Goal: Task Accomplishment & Management: Manage account settings

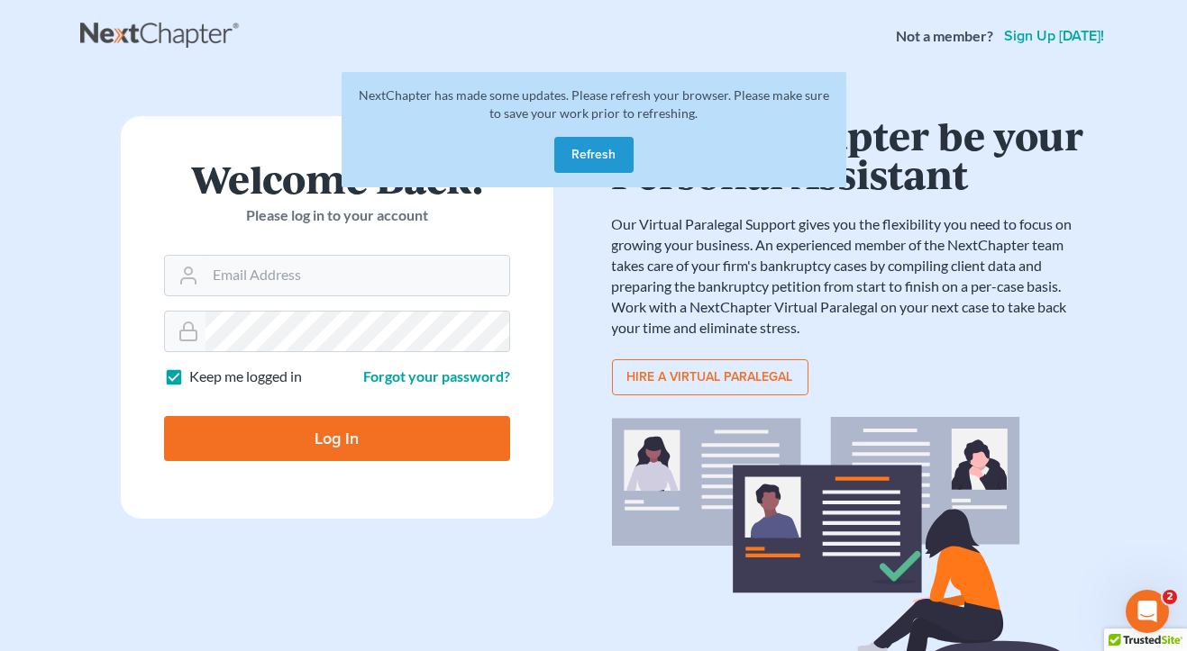
click at [601, 161] on button "Refresh" at bounding box center [593, 155] width 79 height 36
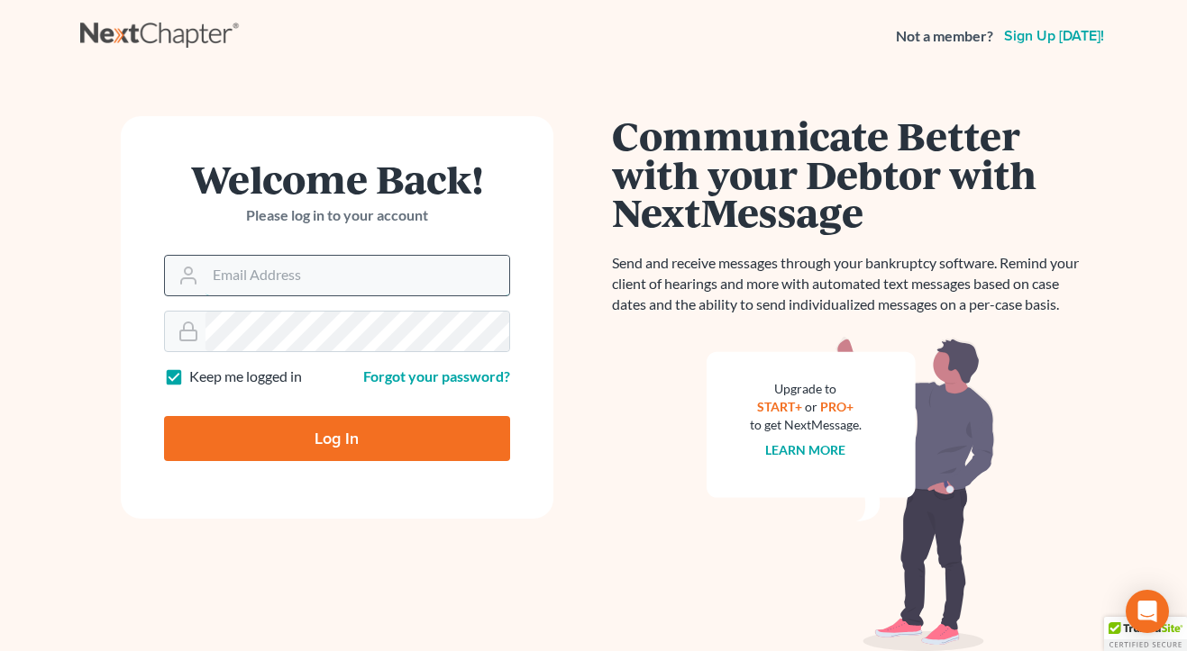
type input "[EMAIL_ADDRESS][DOMAIN_NAME]"
click at [336, 437] on input "Log In" at bounding box center [337, 438] width 346 height 45
type input "Thinking..."
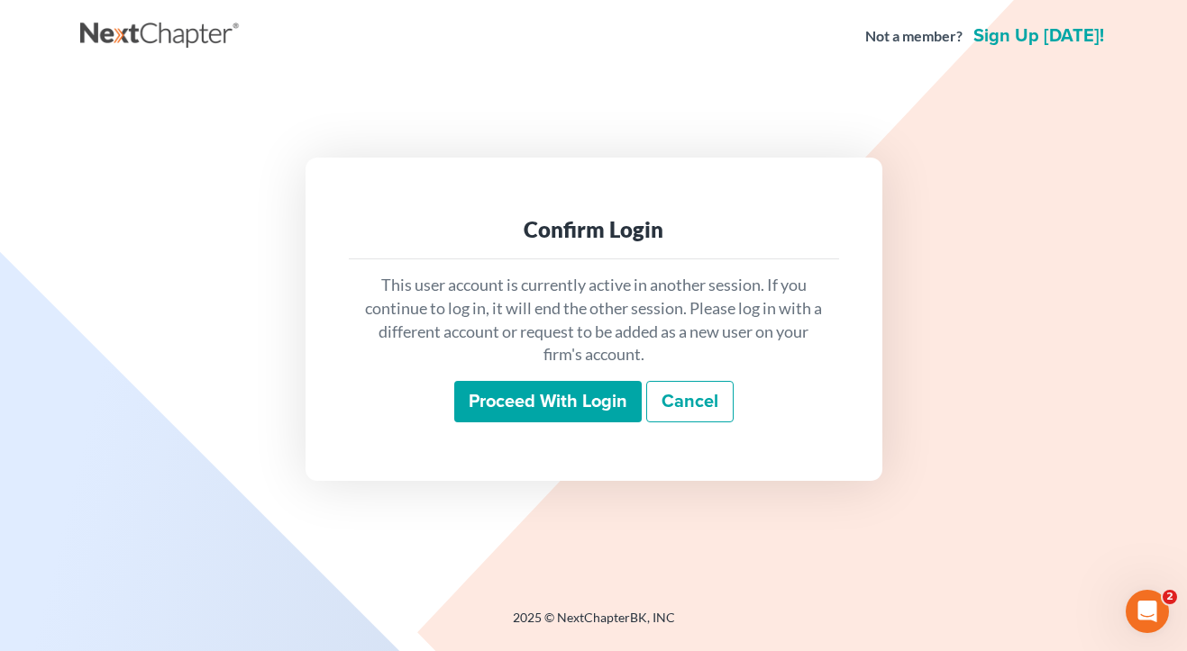
click at [514, 407] on input "Proceed with login" at bounding box center [547, 401] width 187 height 41
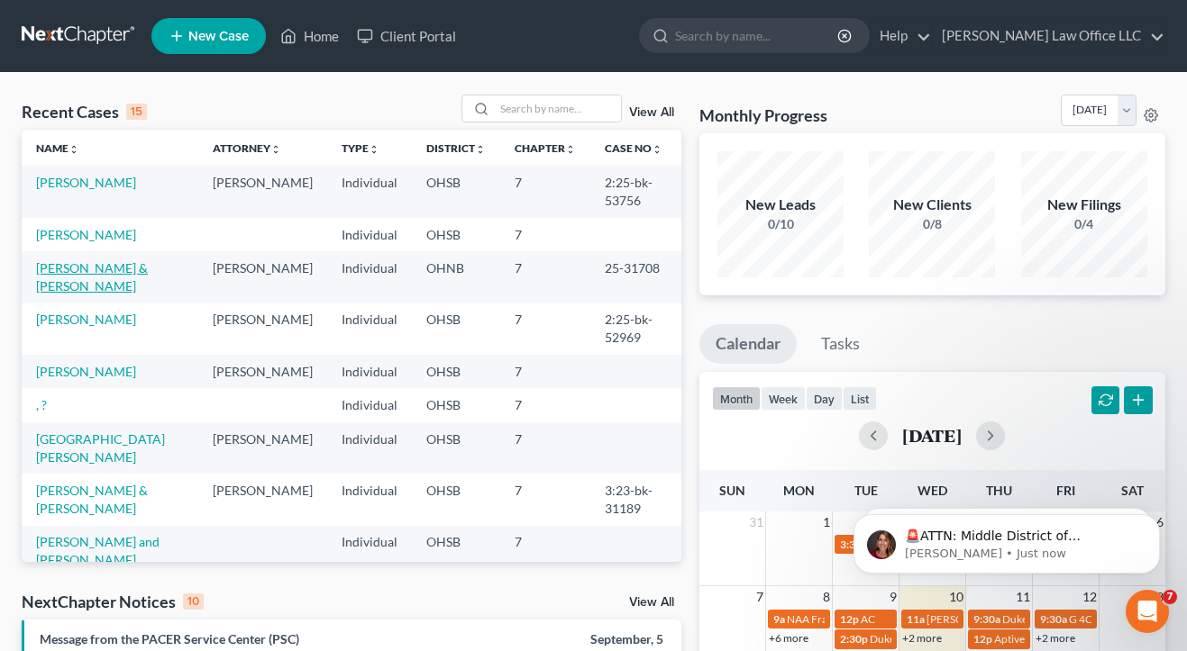
click at [79, 268] on link "Barnett, Timothy & Waldron, Chelsea" at bounding box center [92, 276] width 112 height 33
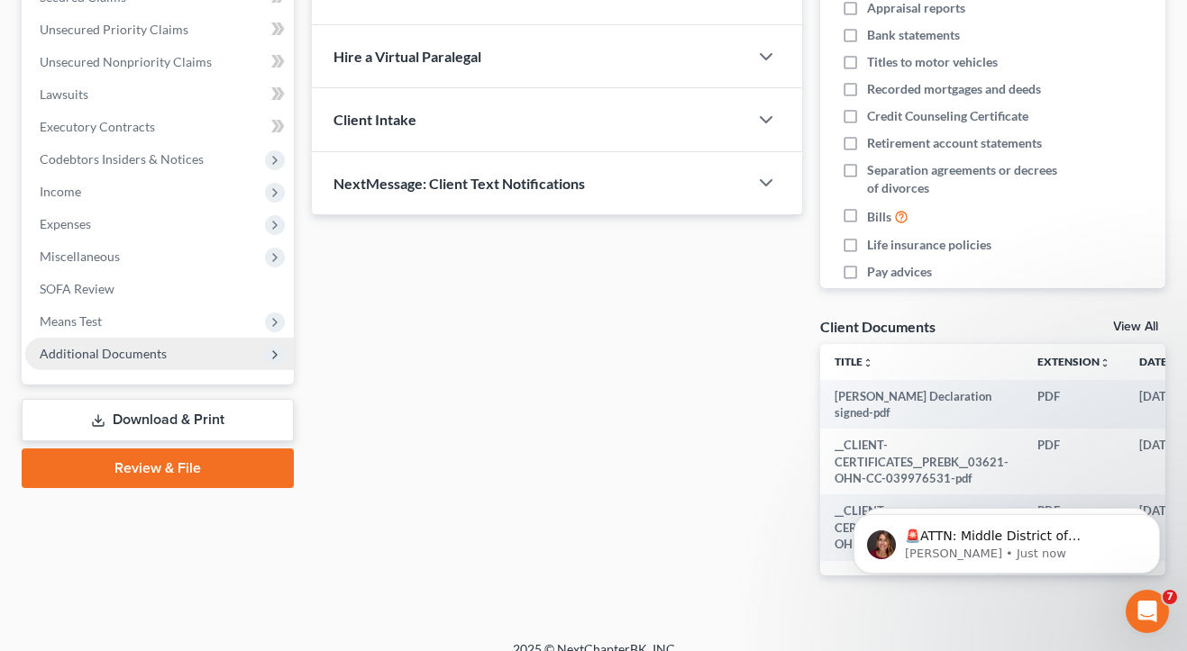
click at [138, 358] on span "Additional Documents" at bounding box center [103, 353] width 127 height 15
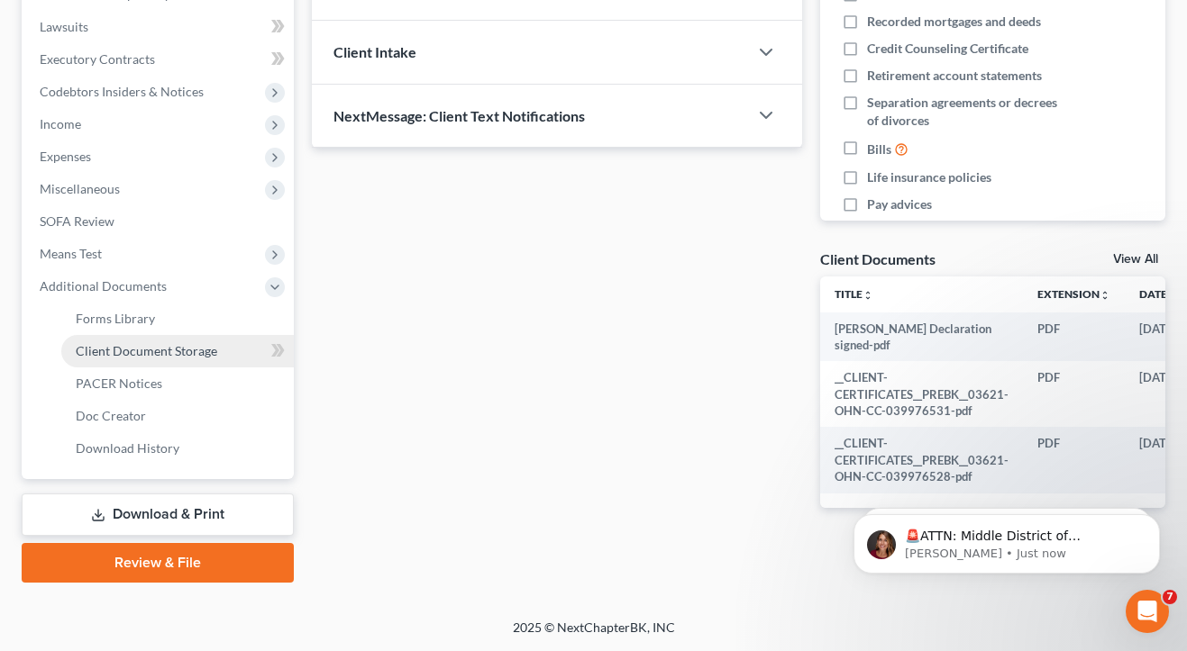
scroll to position [469, 0]
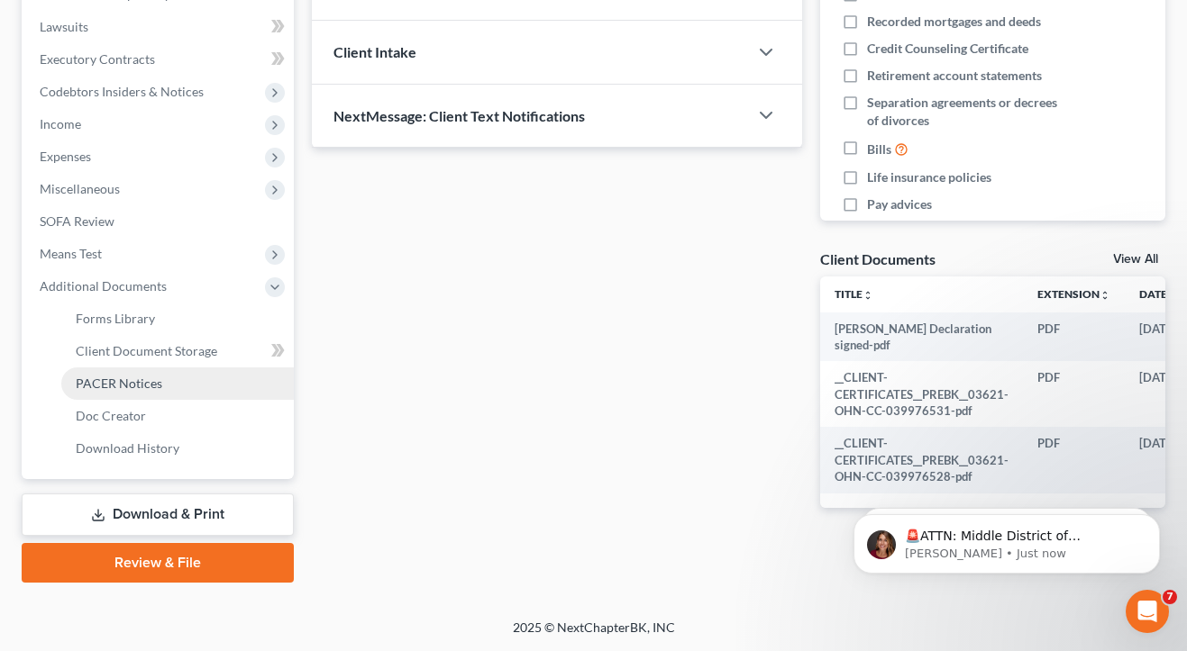
click at [106, 383] on span "PACER Notices" at bounding box center [119, 383] width 86 height 15
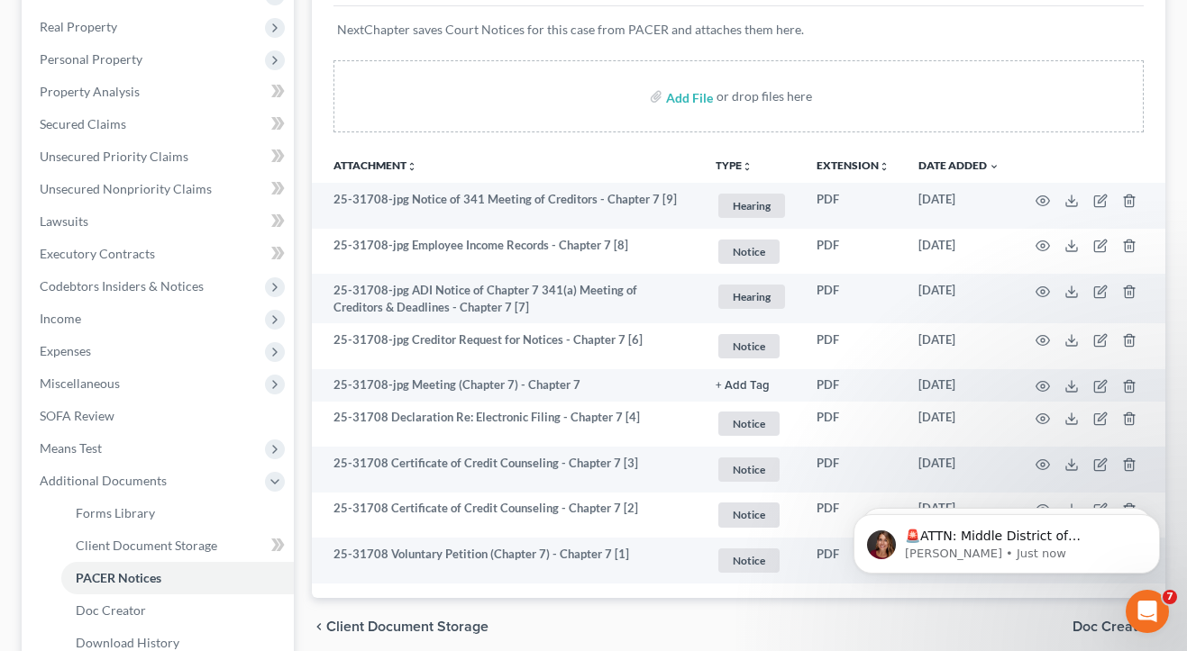
scroll to position [273, 0]
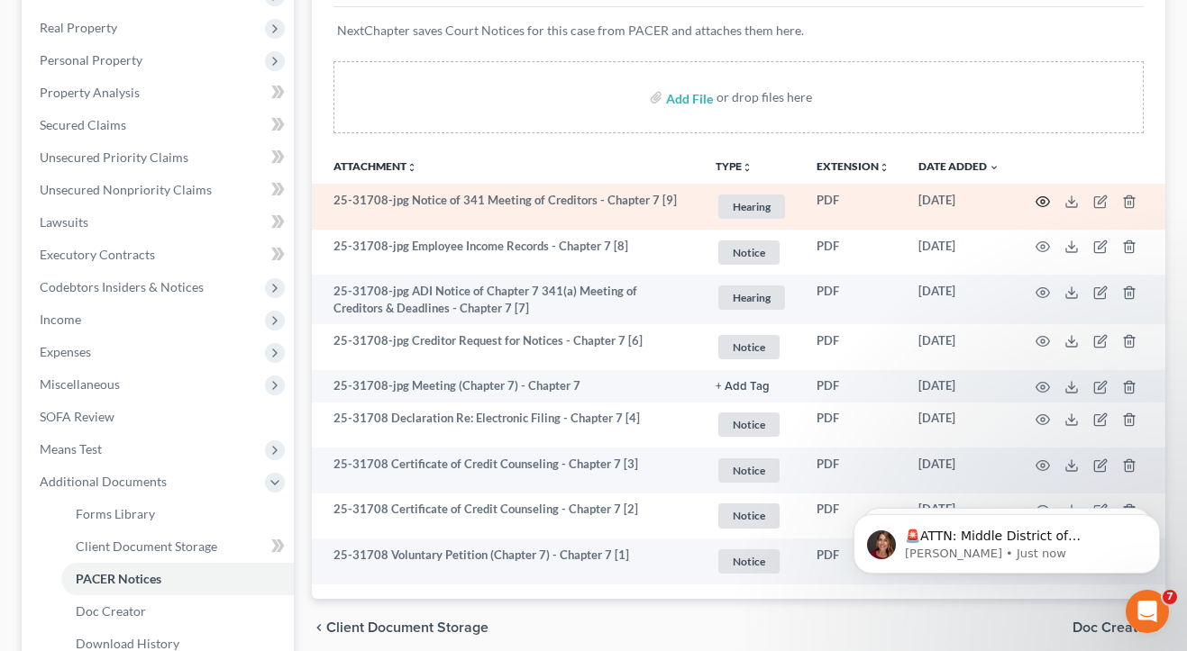
click at [1041, 199] on icon "button" at bounding box center [1042, 202] width 14 height 14
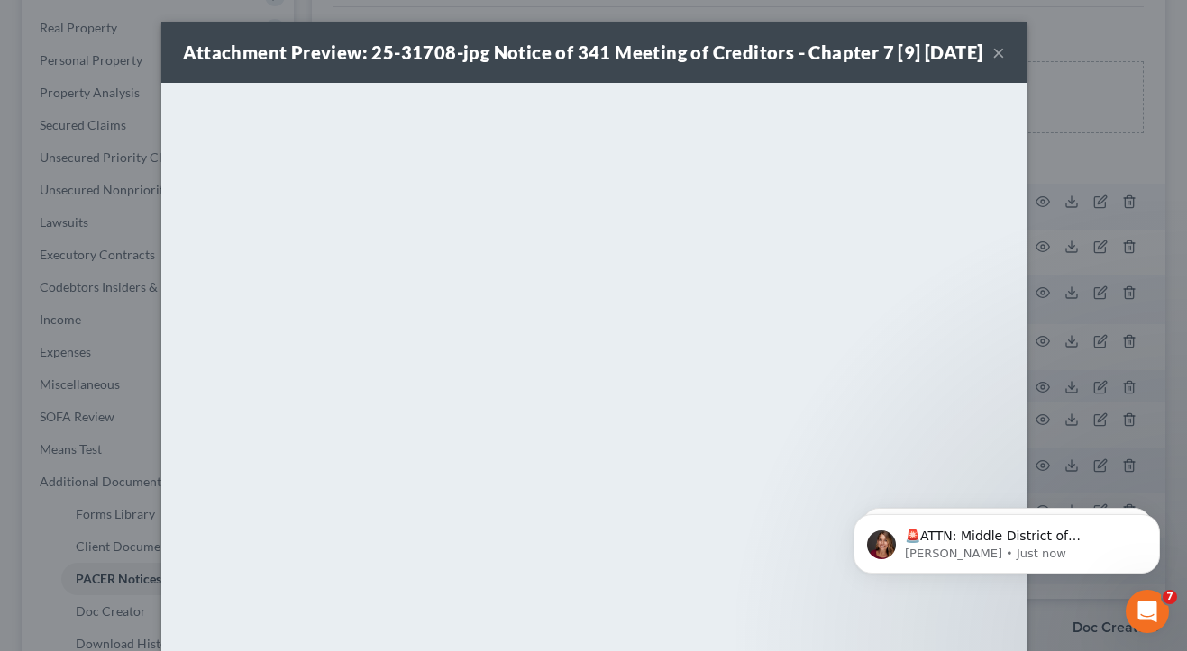
click at [996, 63] on button "×" at bounding box center [998, 52] width 13 height 22
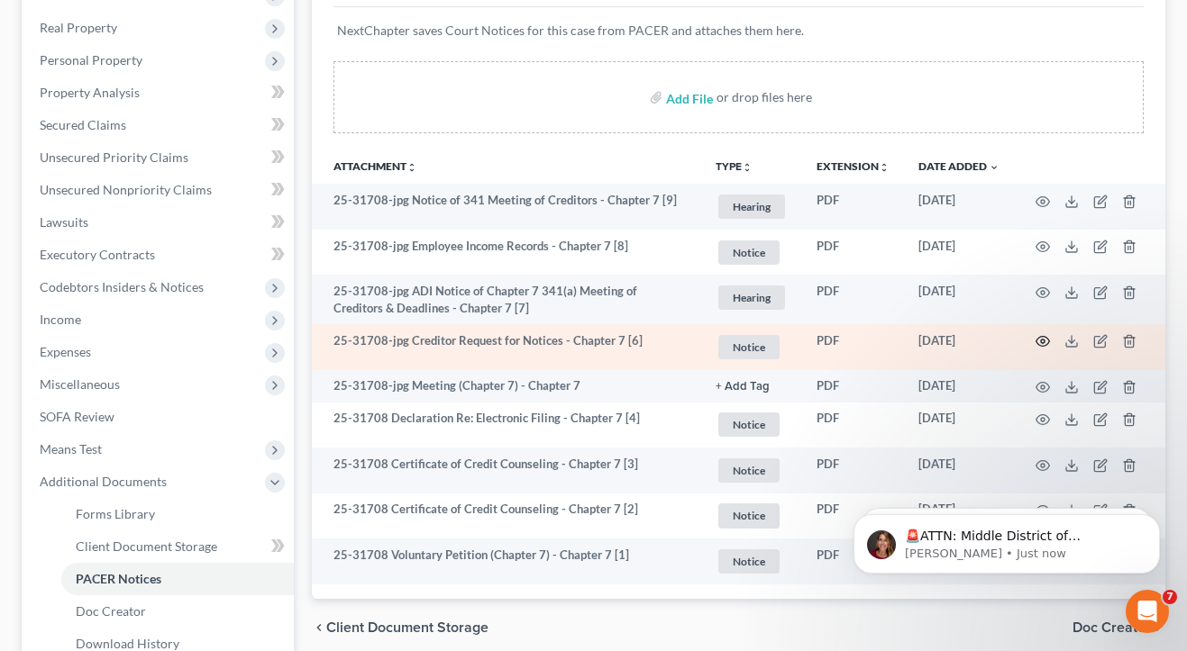
click at [1040, 338] on icon "button" at bounding box center [1042, 341] width 14 height 14
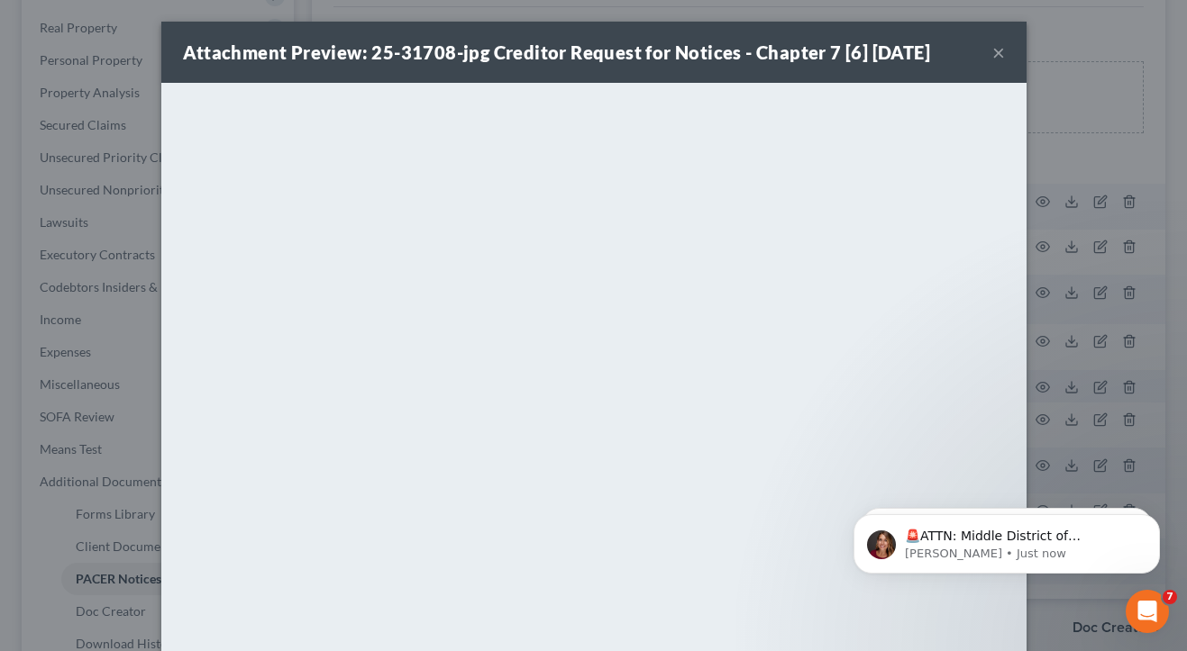
click at [999, 57] on button "×" at bounding box center [998, 52] width 13 height 22
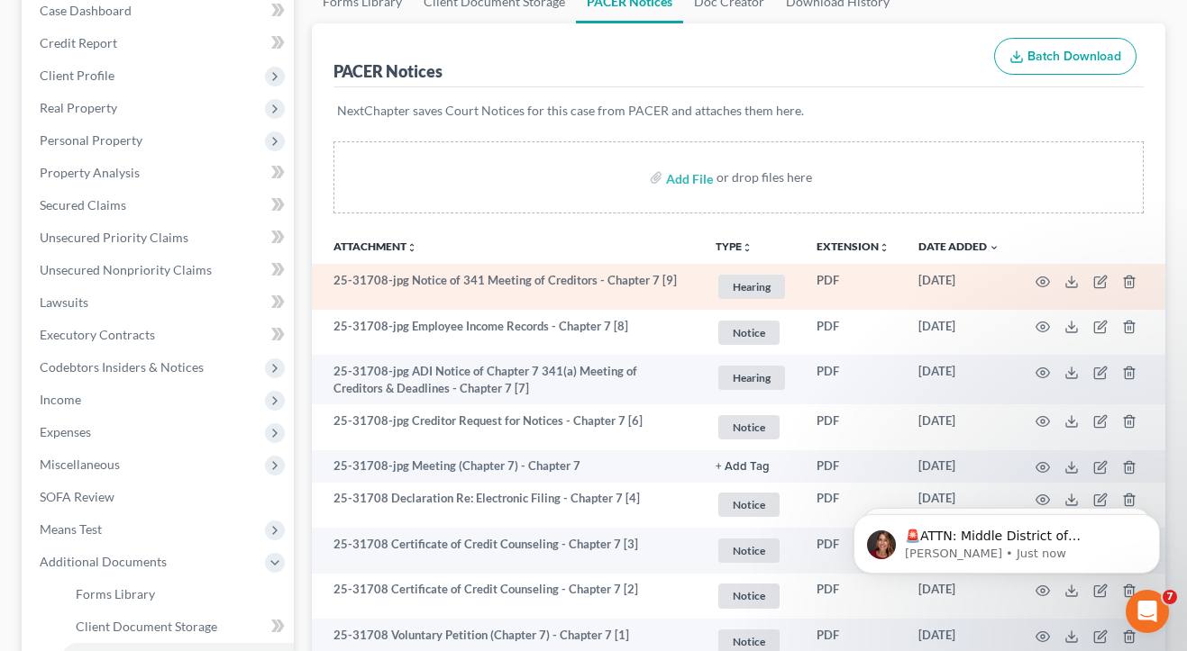
scroll to position [239, 0]
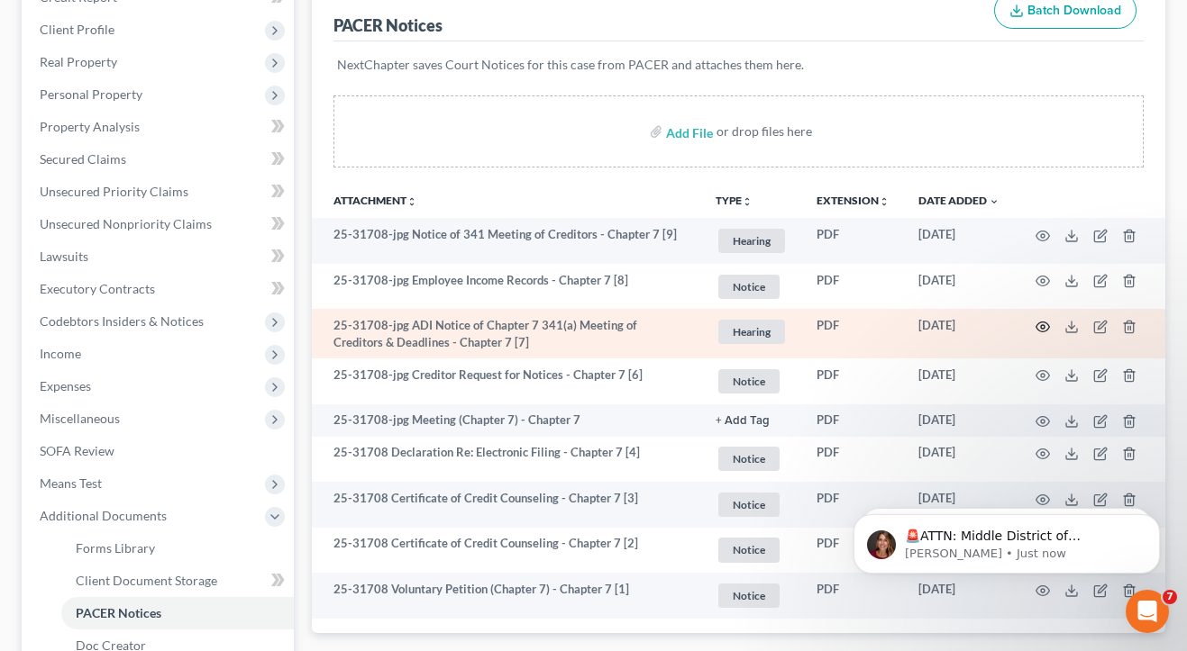
click at [1040, 325] on icon "button" at bounding box center [1042, 327] width 14 height 14
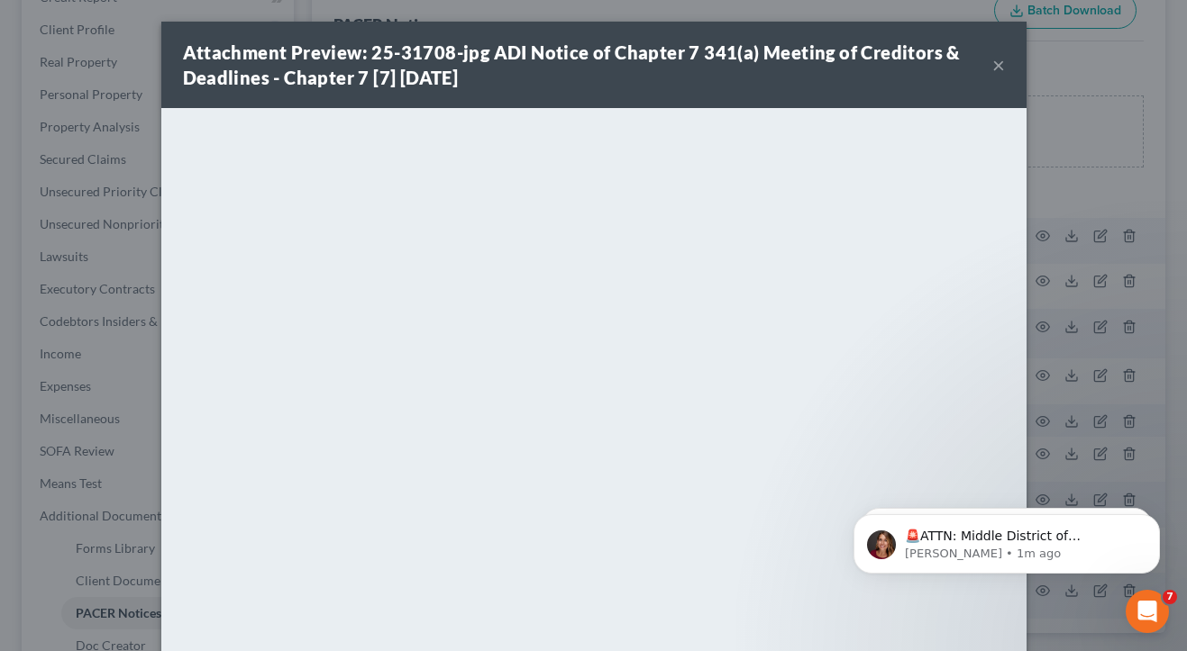
scroll to position [0, 0]
click at [1002, 72] on button "×" at bounding box center [998, 65] width 13 height 22
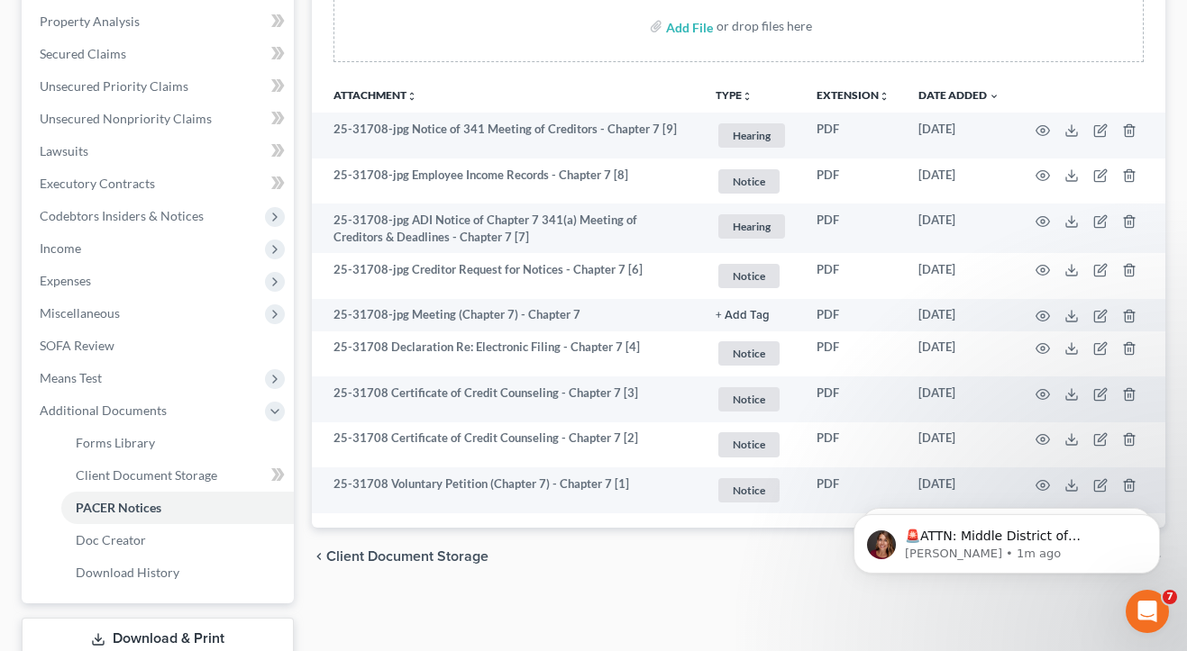
scroll to position [339, 0]
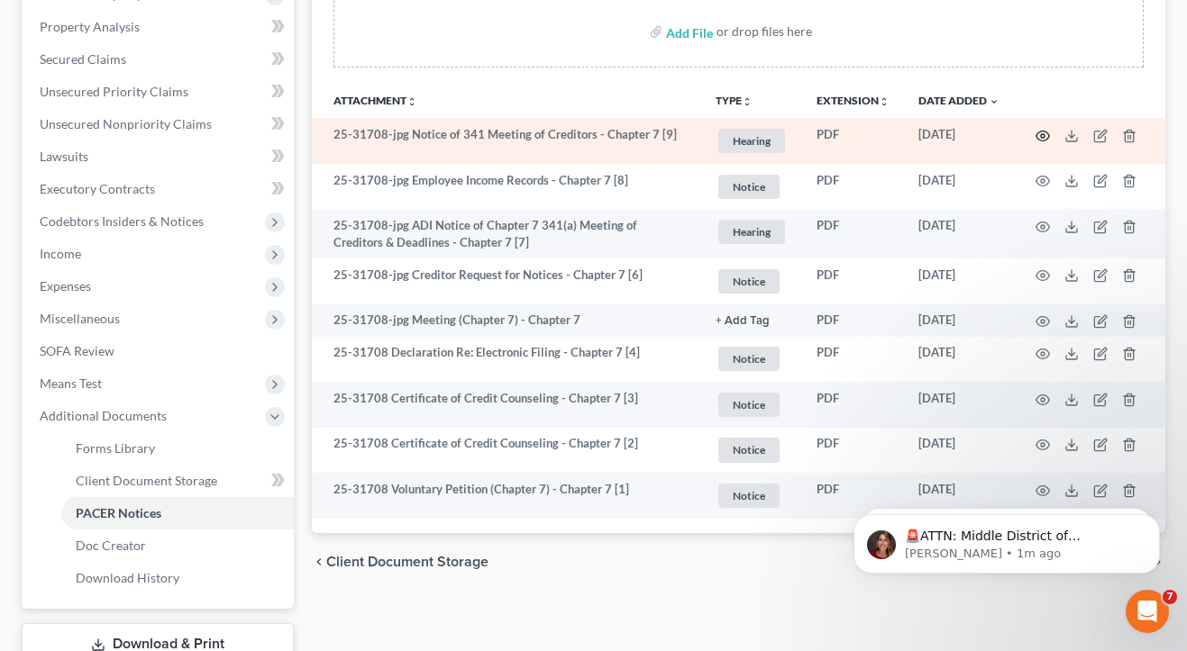
click at [1040, 140] on icon "button" at bounding box center [1043, 136] width 14 height 10
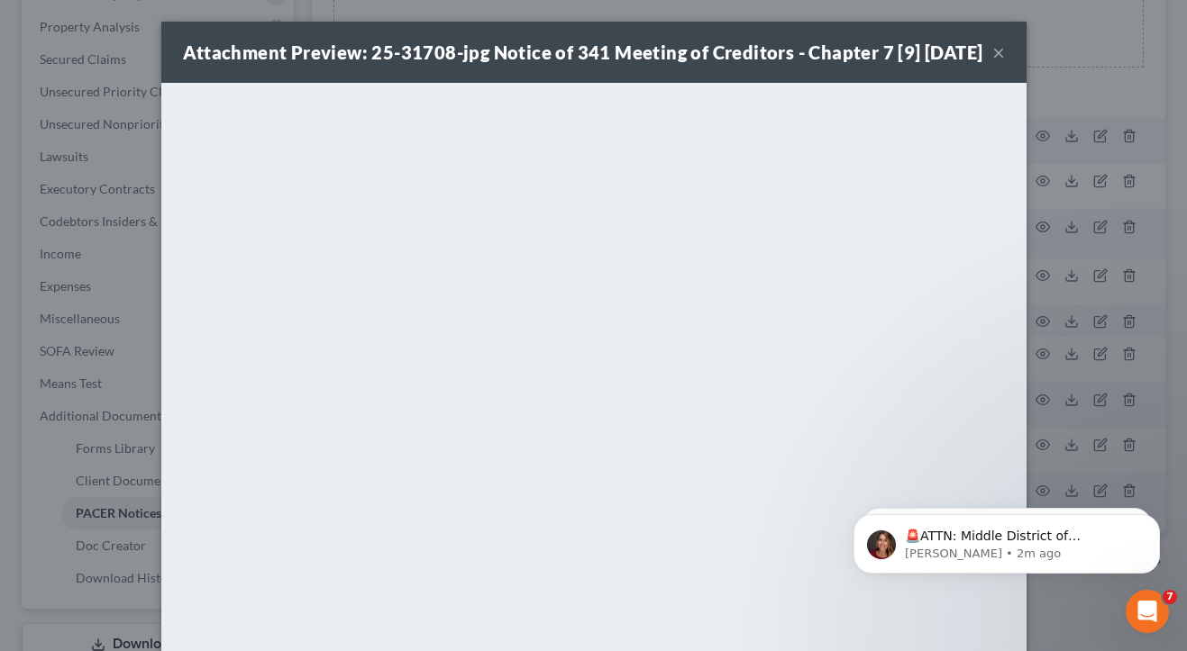
click at [1156, 50] on div "Attachment Preview: 25-31708-jpg Notice of 341 Meeting of Creditors - Chapter 7…" at bounding box center [593, 325] width 1187 height 651
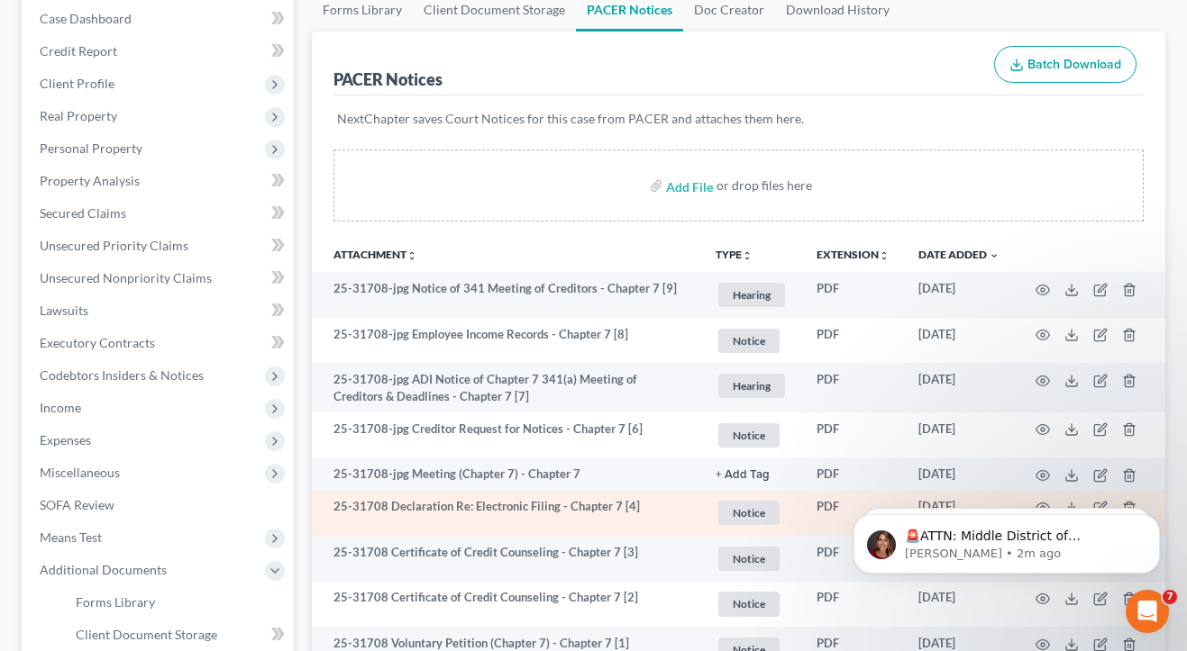
scroll to position [179, 0]
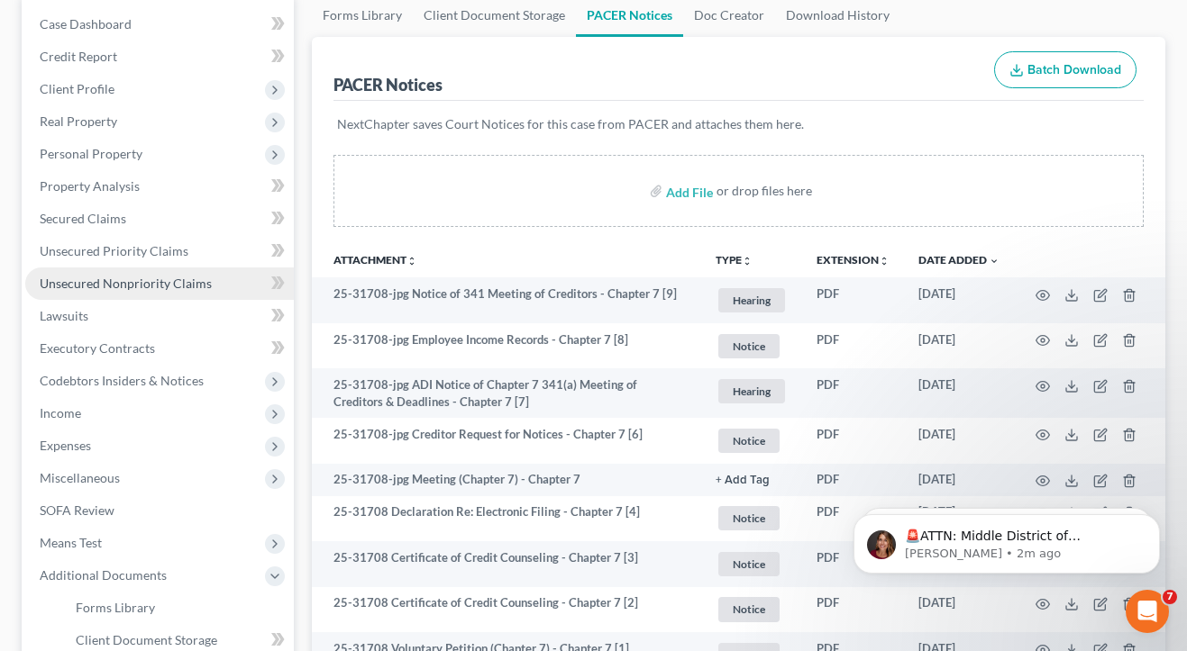
click at [142, 291] on link "Unsecured Nonpriority Claims" at bounding box center [159, 284] width 268 height 32
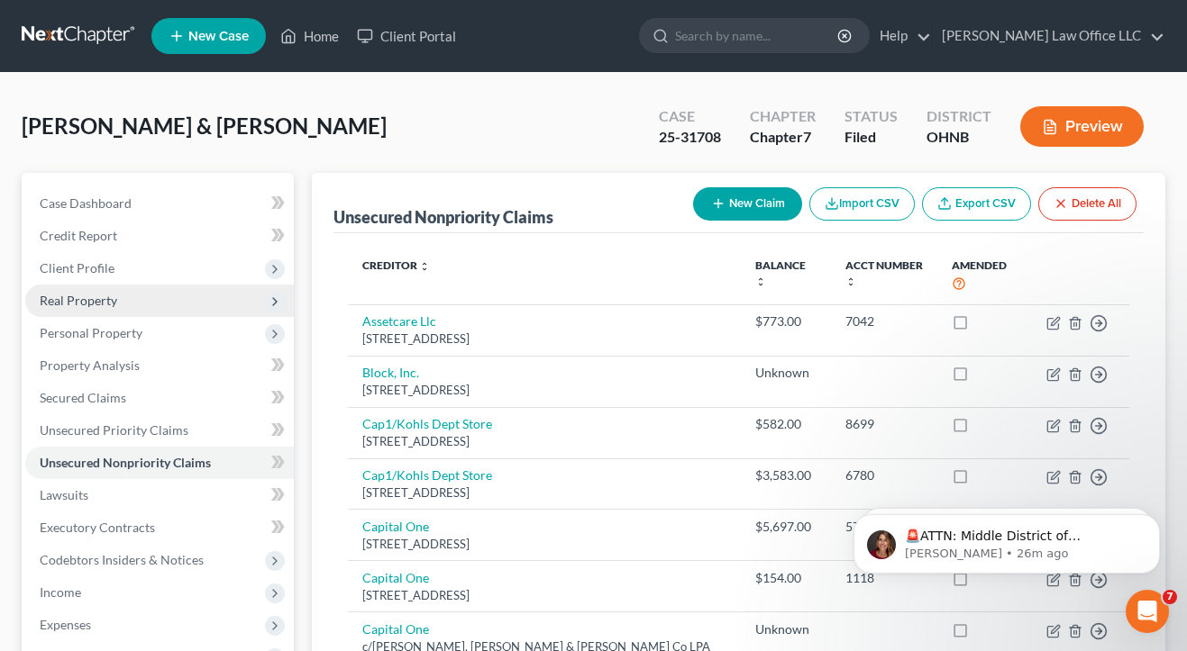
click at [112, 296] on span "Real Property" at bounding box center [78, 300] width 77 height 15
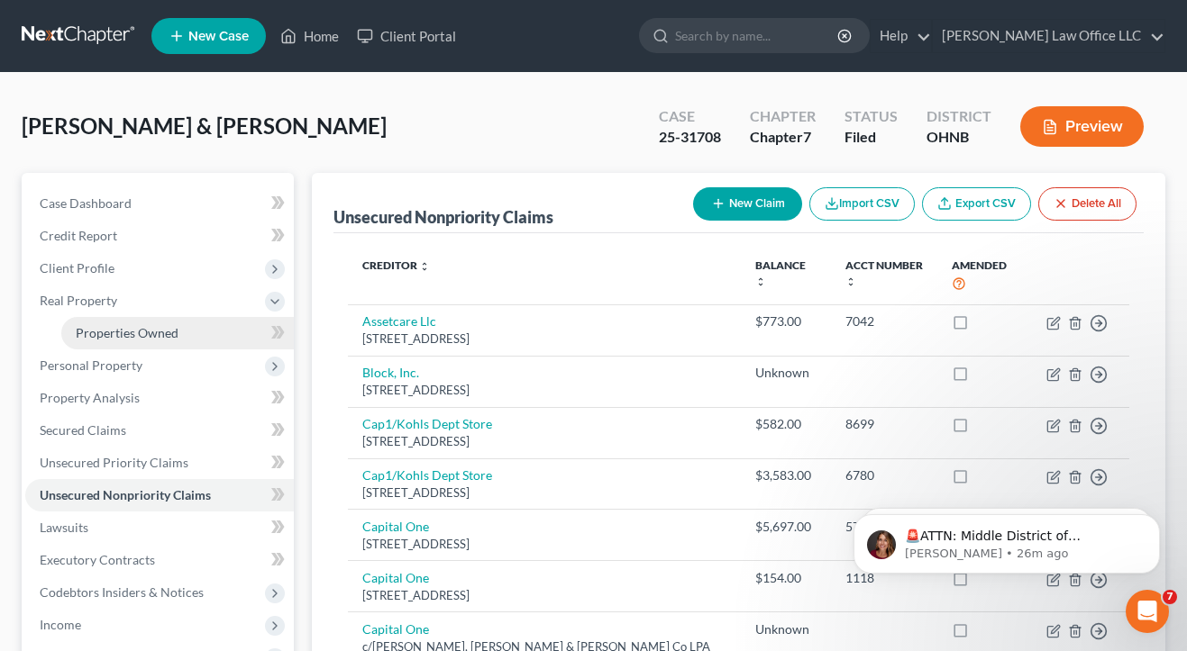
click at [112, 329] on span "Properties Owned" at bounding box center [127, 332] width 103 height 15
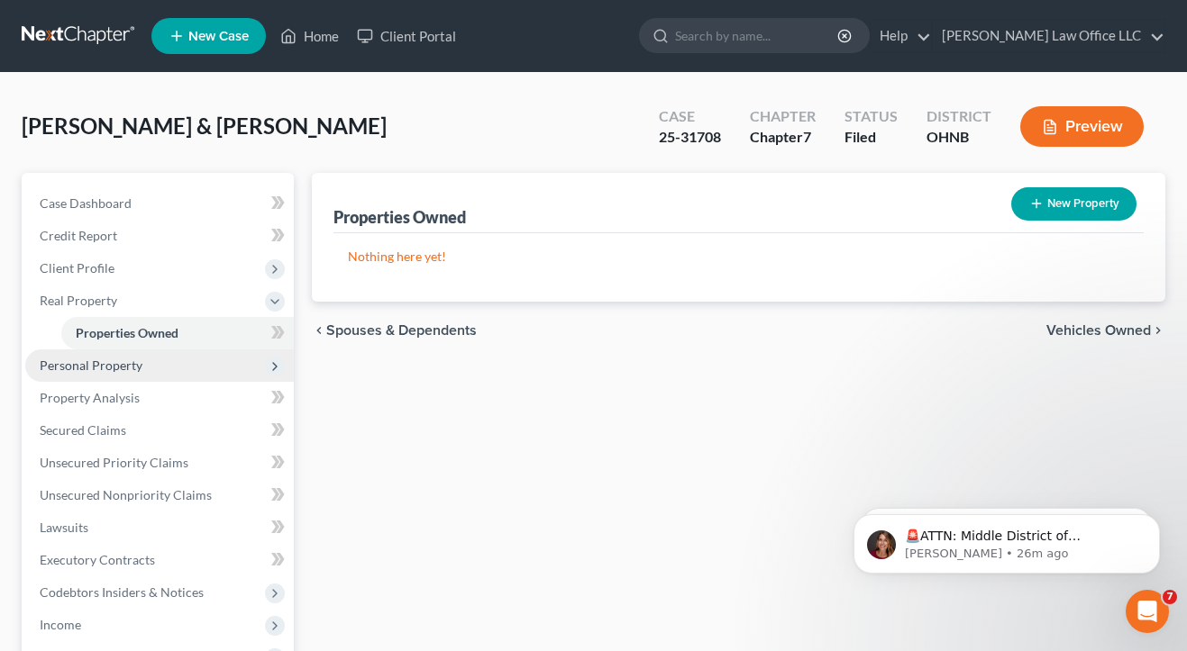
scroll to position [135, 0]
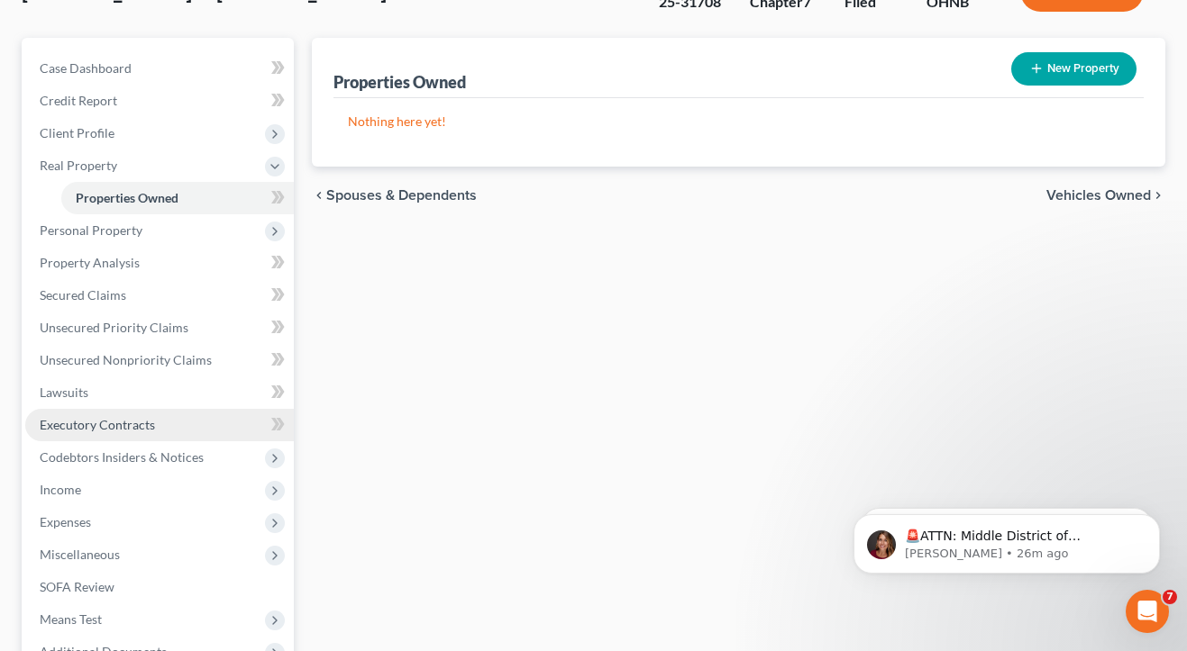
click at [111, 431] on span "Executory Contracts" at bounding box center [97, 424] width 115 height 15
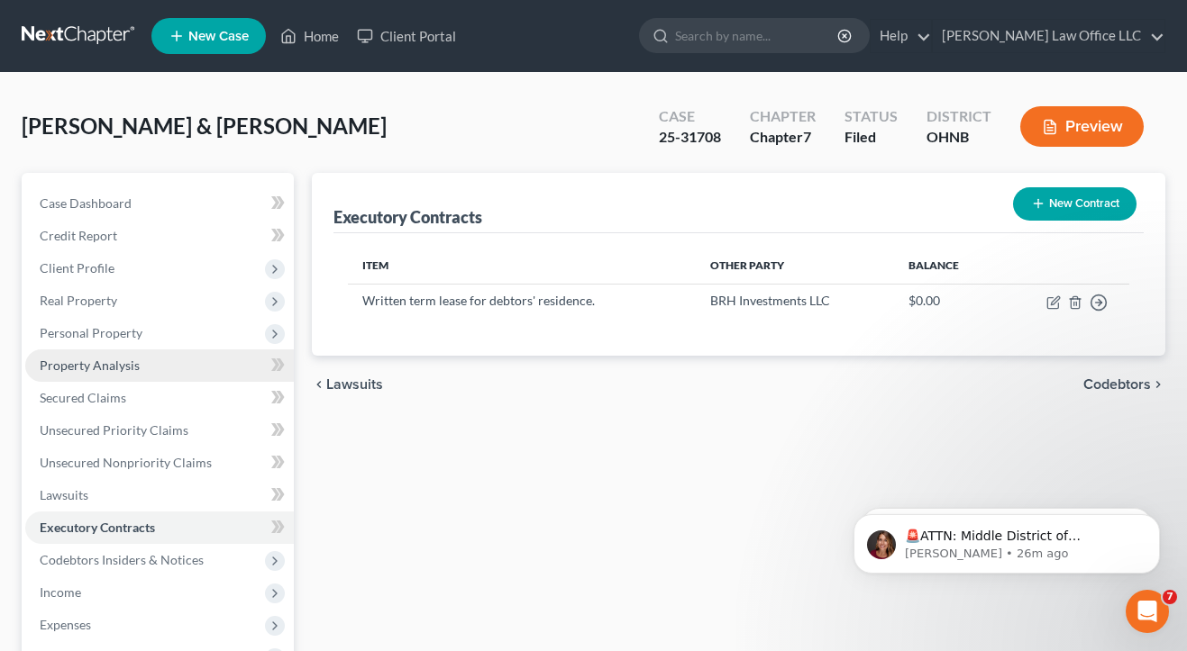
click at [110, 367] on span "Property Analysis" at bounding box center [90, 365] width 100 height 15
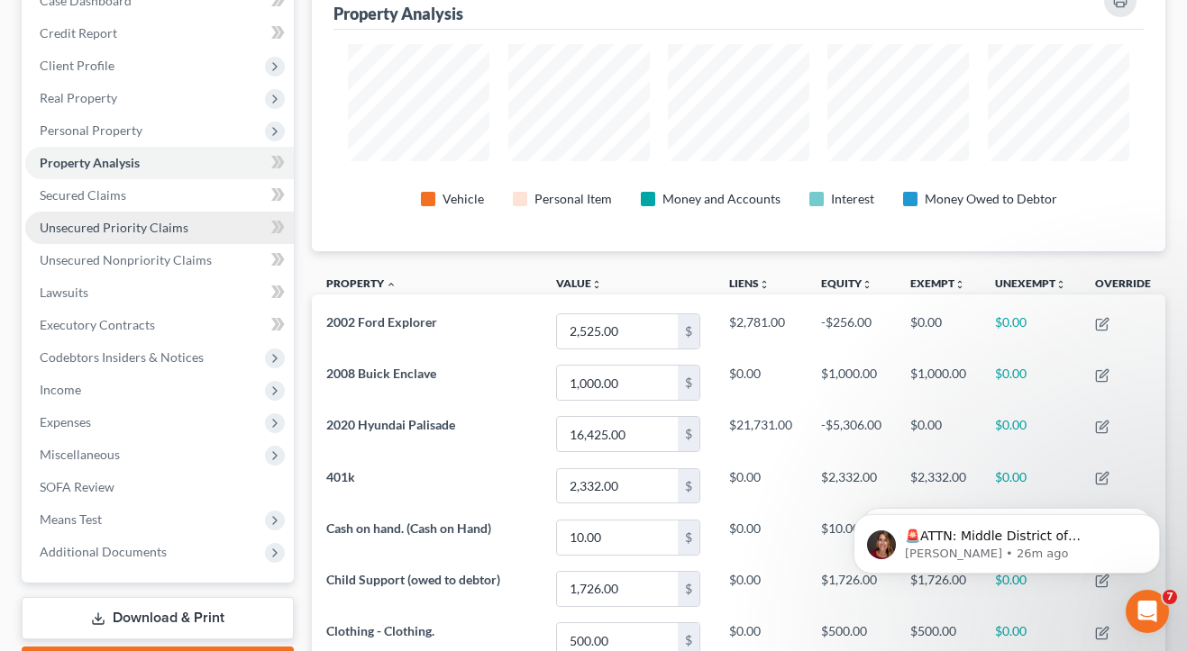
scroll to position [196, 0]
